Goal: Download file/media

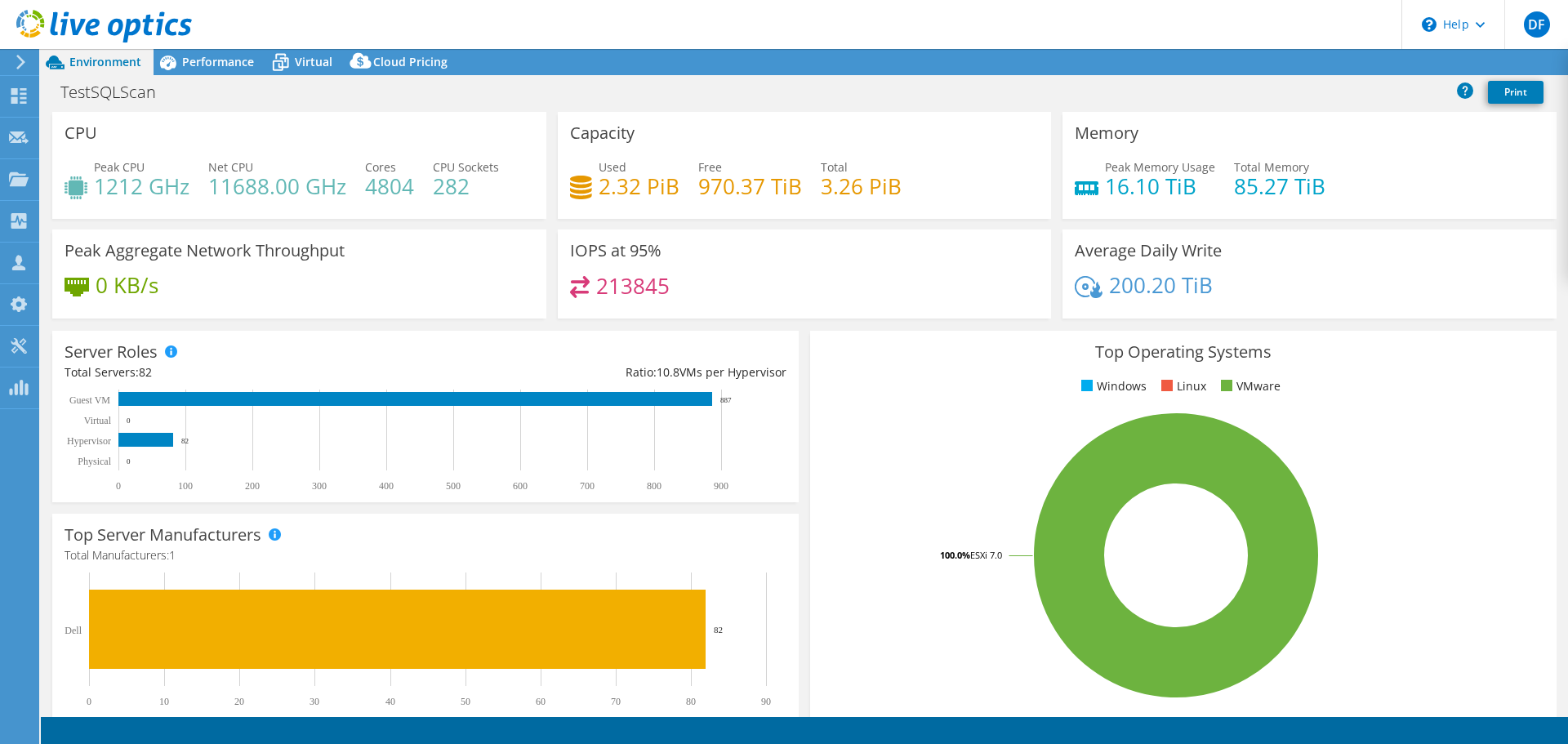
select select "USD"
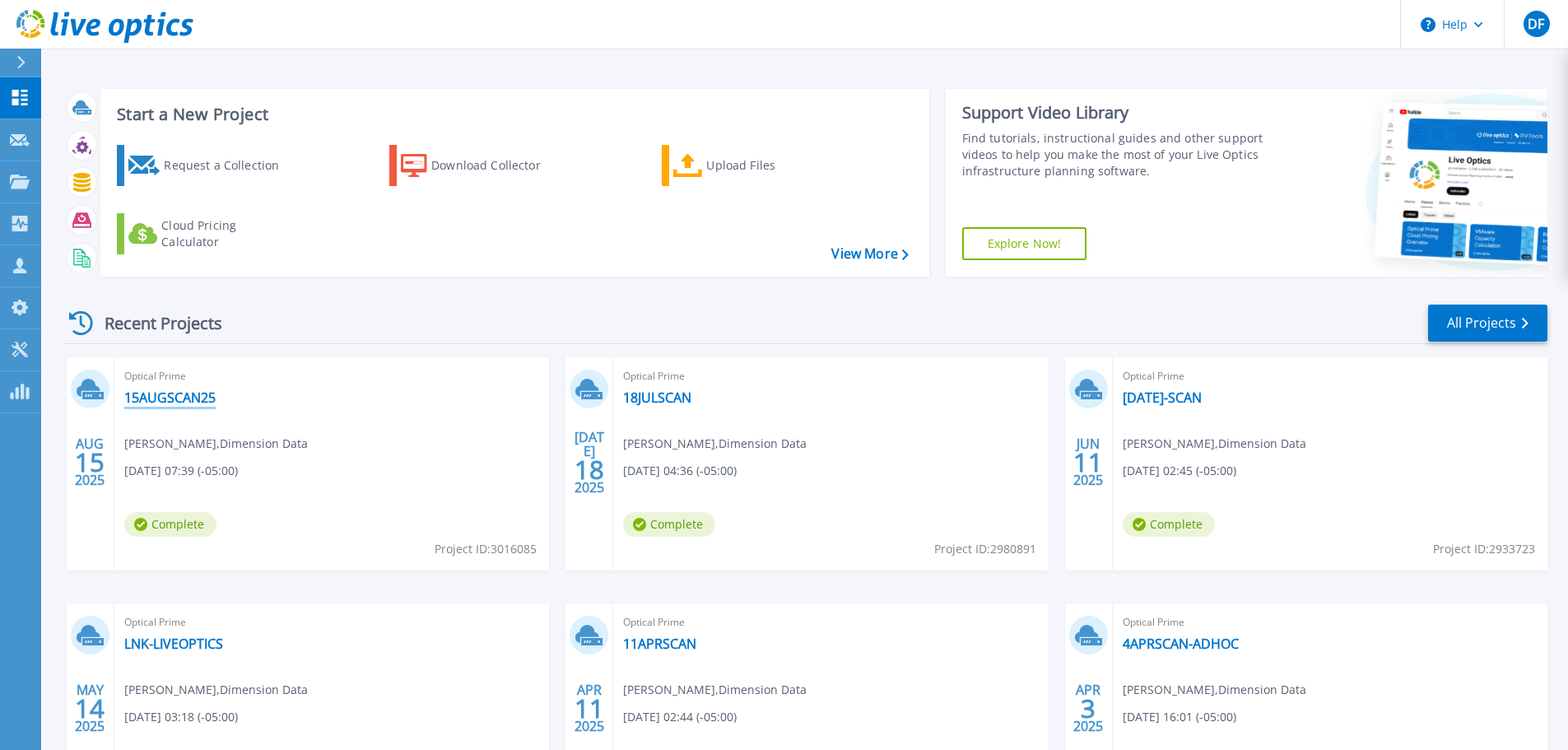
click at [171, 394] on link "15AUGSCAN25" at bounding box center [170, 397] width 91 height 16
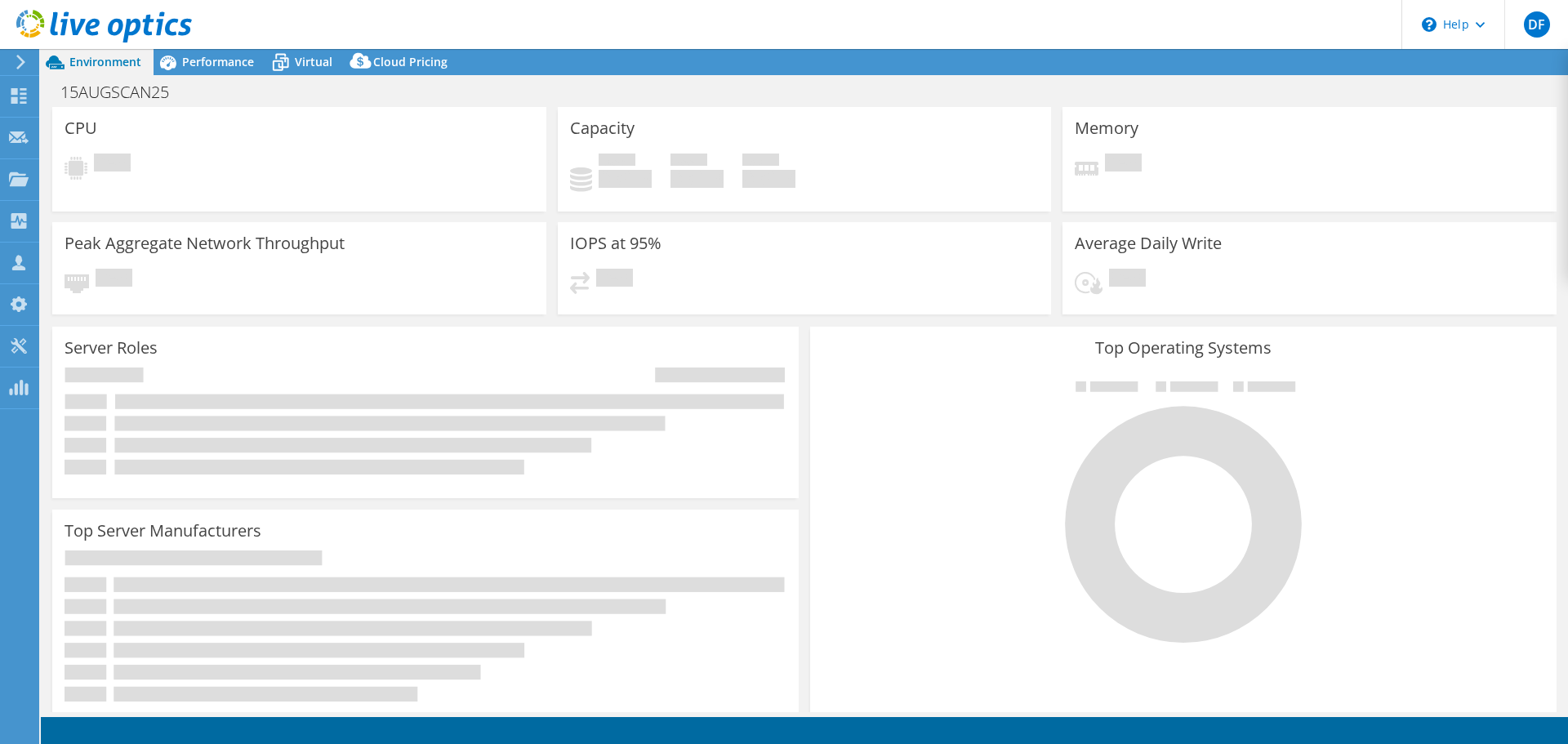
select select "USD"
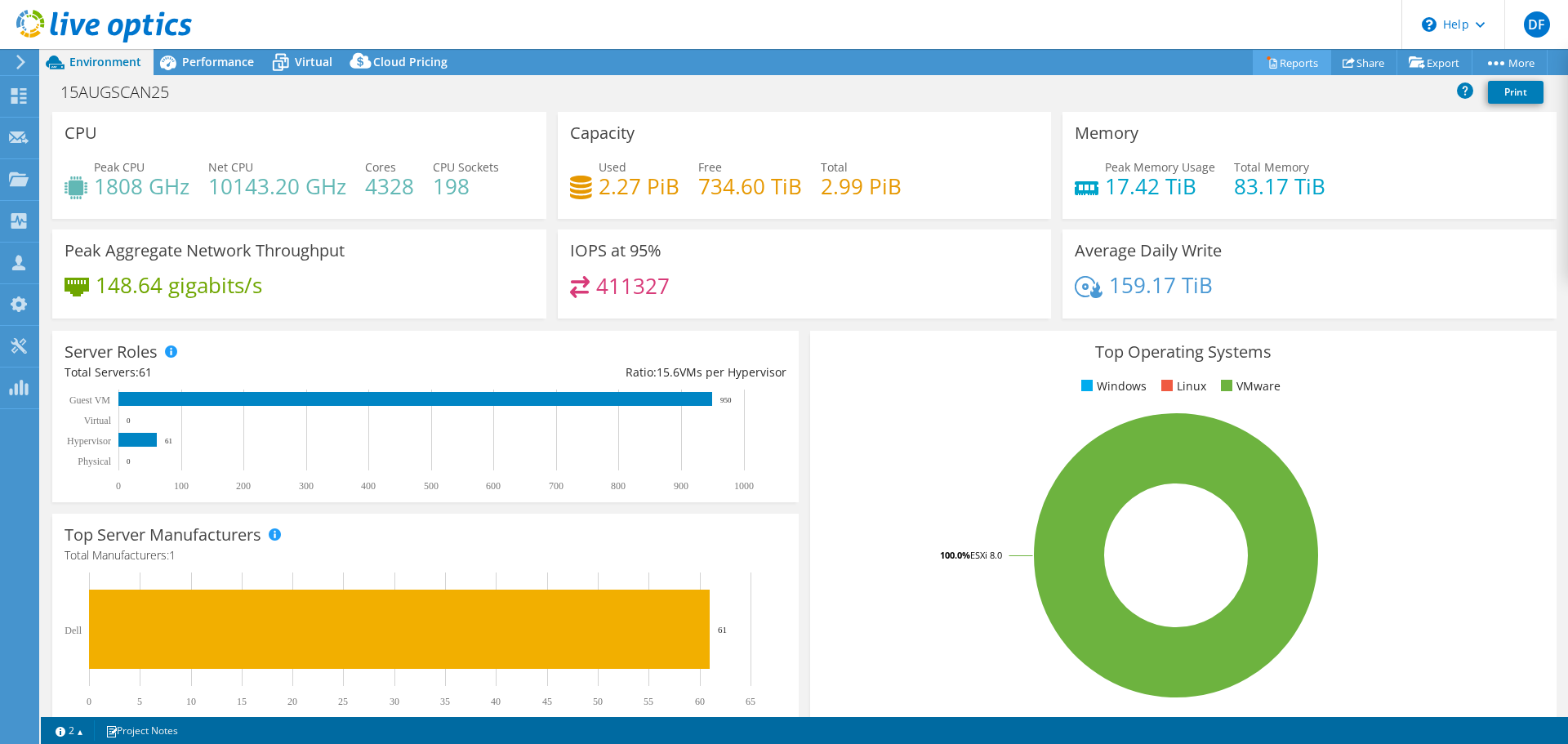
click at [1294, 63] on link "Reports" at bounding box center [1292, 62] width 78 height 25
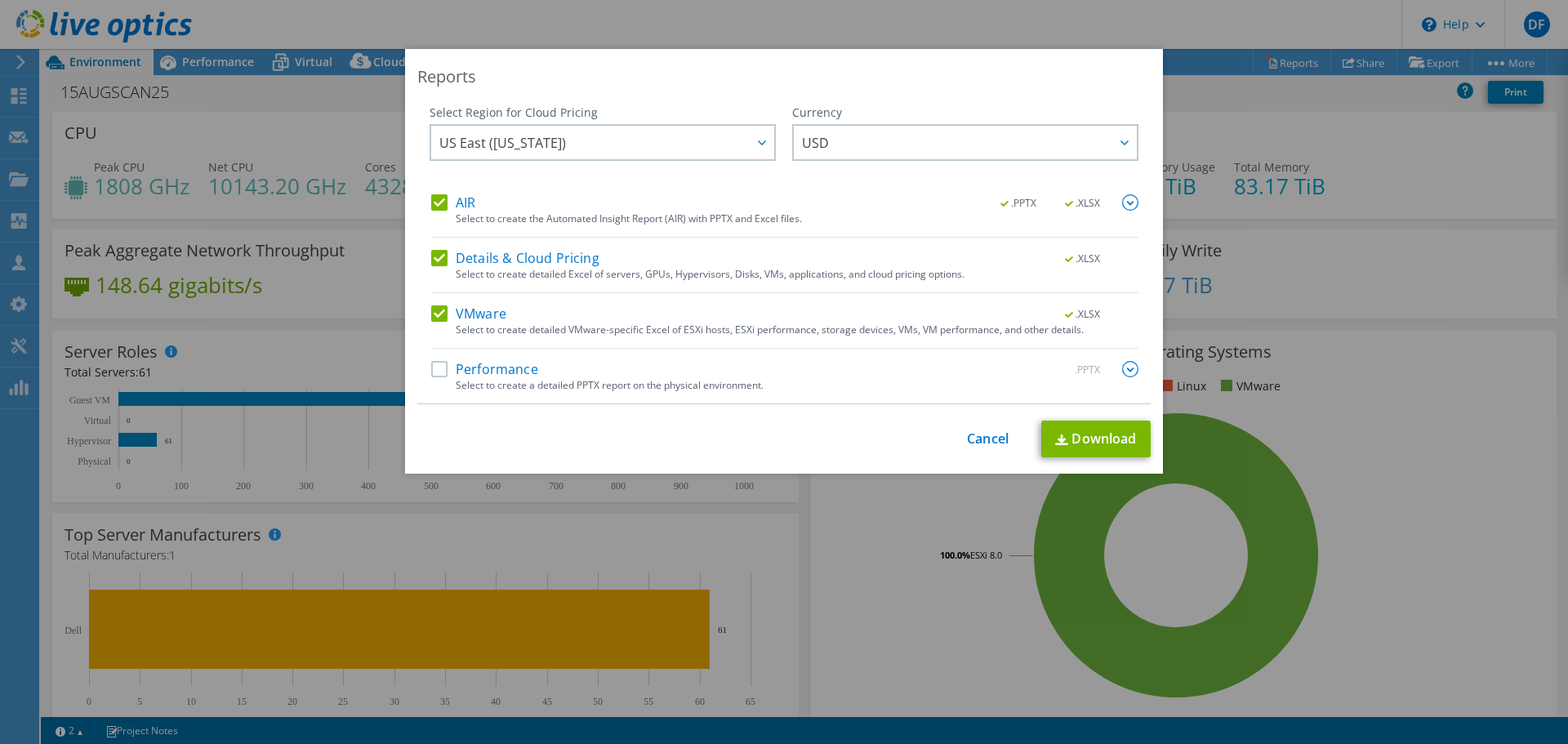
click at [441, 366] on label "Performance" at bounding box center [485, 368] width 107 height 16
click at [0, 0] on input "Performance" at bounding box center [0, 0] width 0 height 0
click at [1093, 434] on link "Download" at bounding box center [1096, 439] width 109 height 37
click at [1094, 445] on link "Download" at bounding box center [1096, 439] width 109 height 37
